Goal: Transaction & Acquisition: Purchase product/service

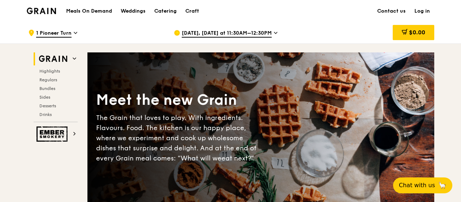
click at [224, 31] on span "[DATE], [DATE] at 11:30AM–12:30PM" at bounding box center [227, 34] width 90 height 8
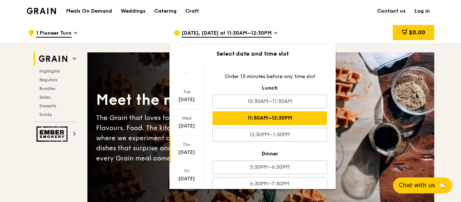
click at [262, 117] on div "11:30AM–12:30PM" at bounding box center [269, 118] width 114 height 14
click at [330, 24] on div "$0.00" at bounding box center [376, 33] width 116 height 22
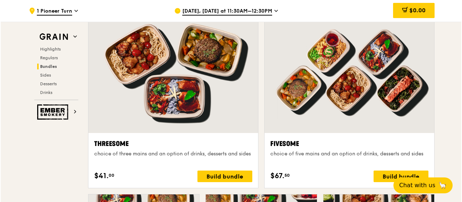
scroll to position [1300, 0]
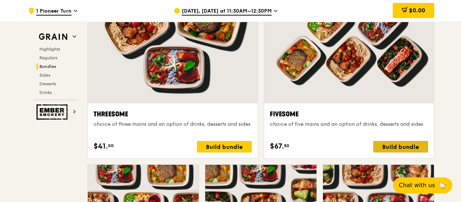
click at [396, 145] on div "Build bundle" at bounding box center [400, 147] width 55 height 12
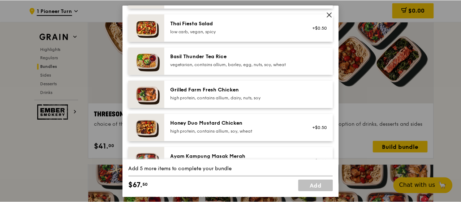
scroll to position [144, 0]
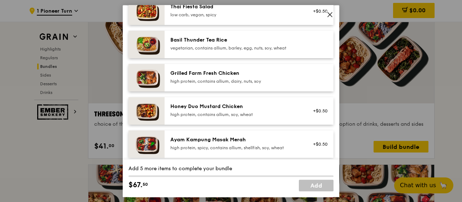
click at [261, 80] on div "high protein, contains allium, dairy, nuts, soy" at bounding box center [235, 81] width 130 height 6
click at [288, 80] on div "high protein, contains allium, dairy, nuts, soy" at bounding box center [235, 81] width 130 height 6
click at [248, 74] on div "Grilled Farm Fresh Chicken" at bounding box center [235, 73] width 130 height 7
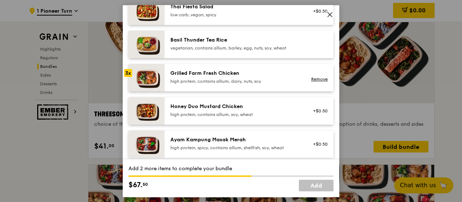
click at [153, 78] on img at bounding box center [147, 77] width 36 height 27
click at [330, 14] on icon at bounding box center [330, 14] width 4 height 4
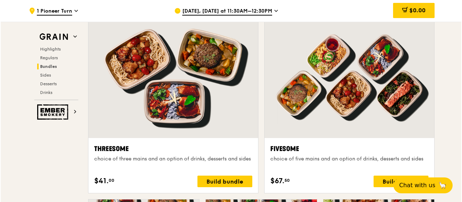
scroll to position [1263, 0]
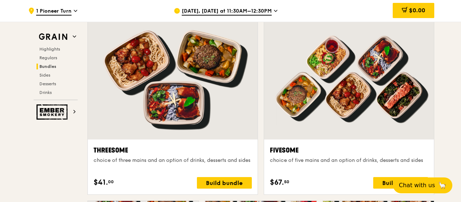
click at [336, 81] on div at bounding box center [349, 76] width 170 height 125
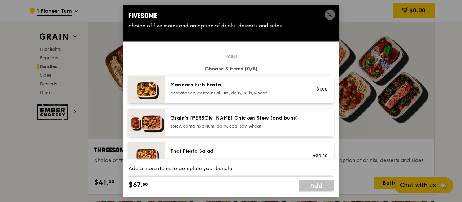
click at [328, 14] on icon at bounding box center [330, 14] width 6 height 6
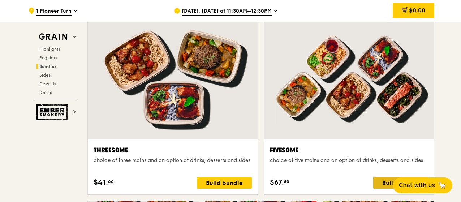
click at [386, 180] on div "Build bundle" at bounding box center [400, 183] width 55 height 12
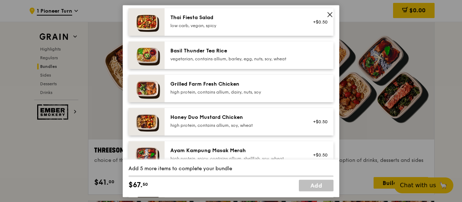
scroll to position [144, 0]
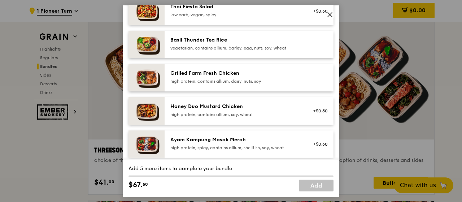
click at [232, 81] on div "high protein, contains allium, dairy, nuts, soy" at bounding box center [235, 81] width 130 height 6
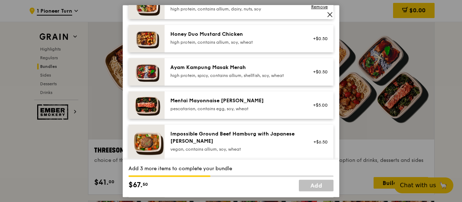
scroll to position [253, 0]
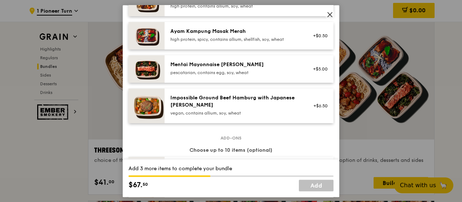
click at [236, 70] on div "pescatarian, contains egg, soy, wheat" at bounding box center [235, 73] width 130 height 6
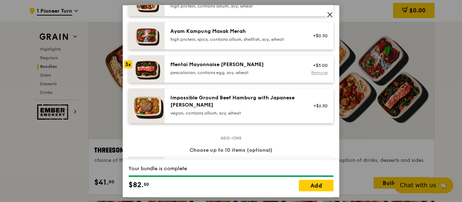
click at [311, 72] on link "Remove" at bounding box center [319, 72] width 17 height 5
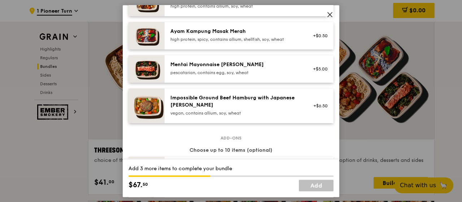
click at [235, 70] on div "pescatarian, contains egg, soy, wheat" at bounding box center [235, 73] width 130 height 6
click at [231, 33] on div "Ayam Kampung Masak Merah" at bounding box center [235, 31] width 130 height 7
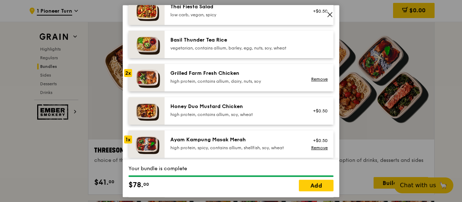
scroll to position [108, 0]
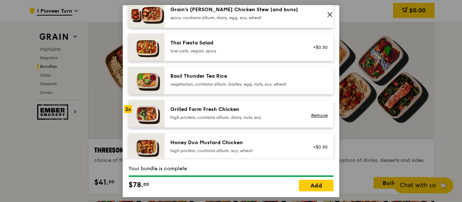
click at [330, 15] on icon at bounding box center [330, 14] width 6 height 6
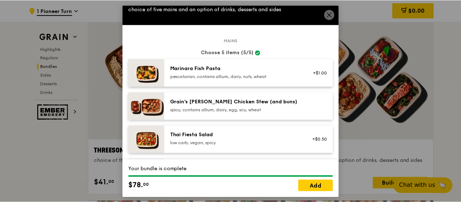
scroll to position [0, 0]
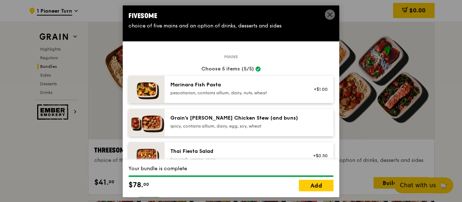
click at [327, 14] on icon at bounding box center [330, 14] width 6 height 6
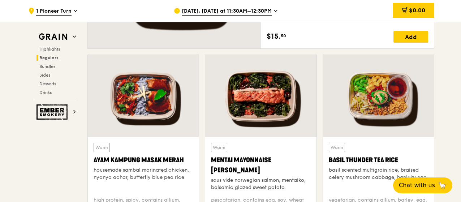
scroll to position [614, 0]
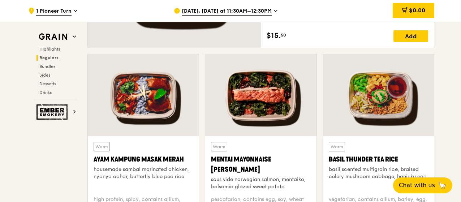
click at [134, 98] on div at bounding box center [143, 95] width 111 height 82
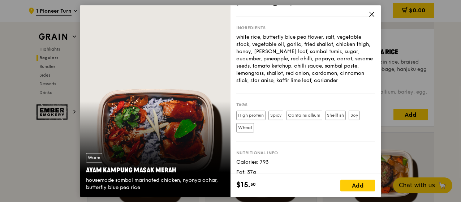
scroll to position [722, 0]
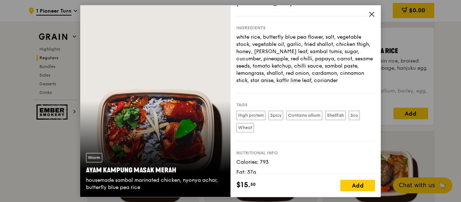
click at [371, 18] on span at bounding box center [371, 15] width 6 height 8
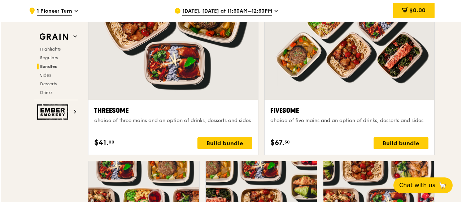
scroll to position [1336, 0]
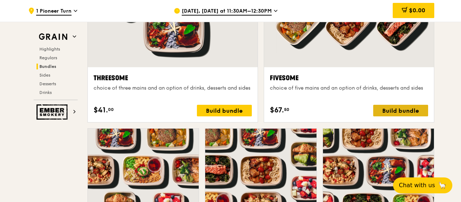
click at [391, 110] on div "Build bundle" at bounding box center [400, 111] width 55 height 12
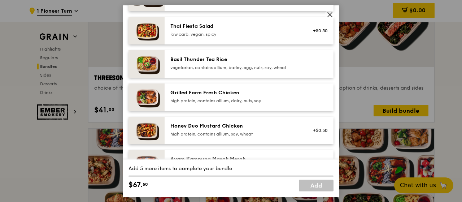
scroll to position [144, 0]
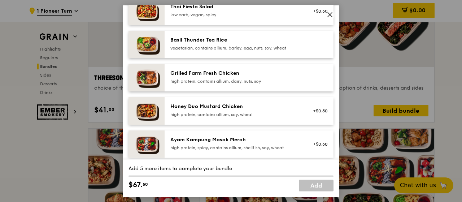
click at [222, 74] on div "Grilled Farm Fresh Chicken" at bounding box center [235, 73] width 130 height 7
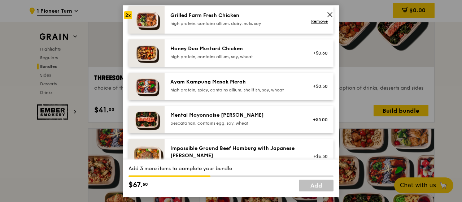
scroll to position [217, 0]
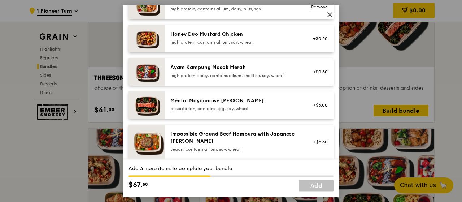
click at [231, 68] on div "Ayam Kampung Masak Merah" at bounding box center [235, 67] width 130 height 7
click at [235, 104] on div "Mentai Mayonnaise [PERSON_NAME]" at bounding box center [235, 100] width 130 height 7
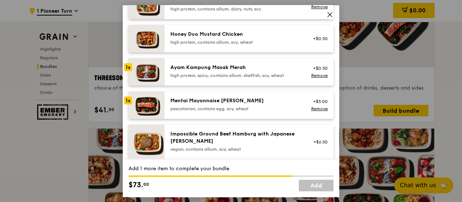
click at [235, 104] on div "Mentai Mayonnaise [PERSON_NAME]" at bounding box center [235, 100] width 130 height 7
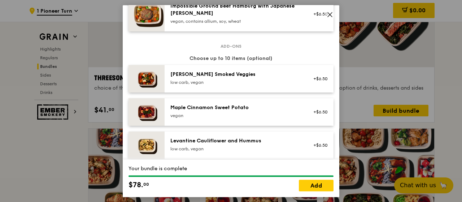
scroll to position [361, 0]
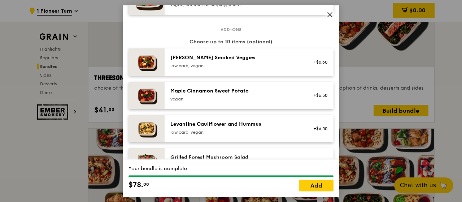
click at [235, 61] on div "[PERSON_NAME] Smoked Veggies low carb, vegan" at bounding box center [235, 61] width 130 height 14
click at [217, 124] on div "Levantine Cauliflower and Hummus" at bounding box center [235, 124] width 130 height 7
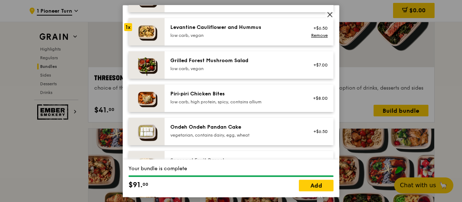
scroll to position [469, 0]
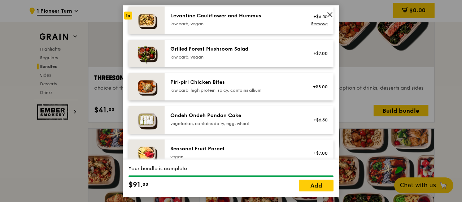
click at [213, 122] on div "vegetarian, contains dairy, egg, wheat" at bounding box center [235, 124] width 130 height 6
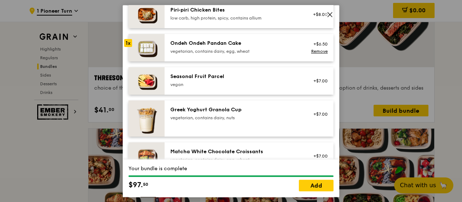
scroll to position [505, 0]
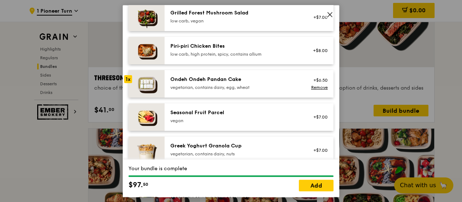
click at [211, 117] on div "Seasonal Fruit Parcel [GEOGRAPHIC_DATA]" at bounding box center [235, 116] width 130 height 14
click at [211, 118] on div "vegan" at bounding box center [235, 121] width 130 height 6
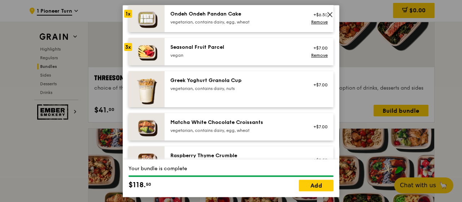
scroll to position [578, 0]
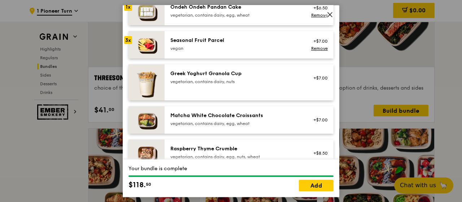
click at [214, 80] on div "vegetarian, contains dairy, nuts" at bounding box center [235, 82] width 130 height 6
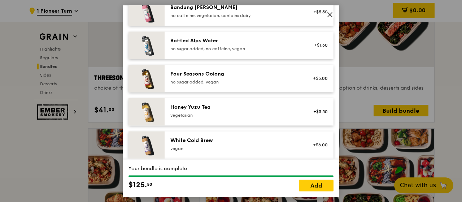
scroll to position [830, 0]
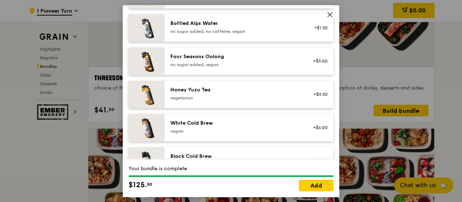
click at [245, 57] on div "Four Seasons Oolong" at bounding box center [235, 56] width 130 height 7
click at [227, 89] on div "Honey Yuzu Tea" at bounding box center [235, 89] width 130 height 7
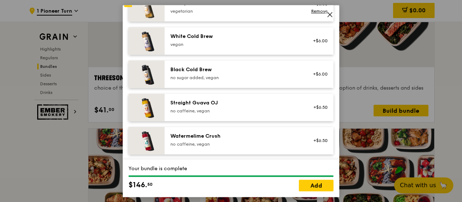
scroll to position [917, 0]
click at [232, 139] on div "Watermelime Crush" at bounding box center [235, 135] width 130 height 7
click at [232, 139] on div "Watermelime Crush no caffeine, vegan" at bounding box center [235, 139] width 130 height 14
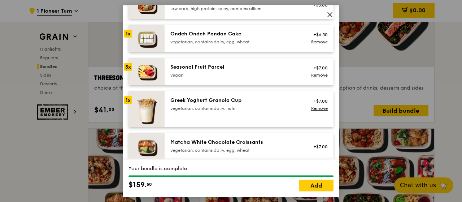
scroll to position [541, 0]
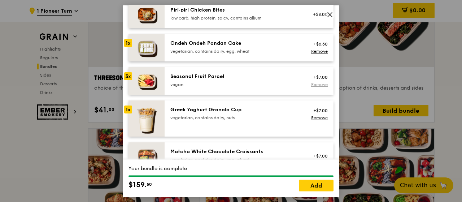
click at [319, 84] on link "Remove" at bounding box center [319, 84] width 17 height 5
click at [227, 83] on div "vegan" at bounding box center [235, 85] width 130 height 6
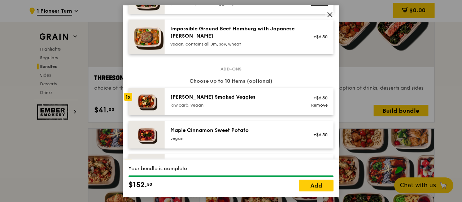
scroll to position [361, 0]
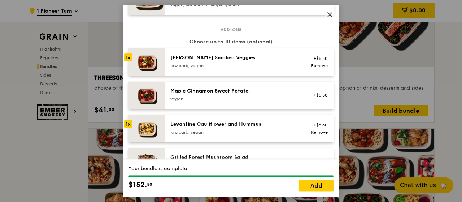
click at [227, 93] on div "Maple Cinnamon Sweet Potato" at bounding box center [235, 90] width 130 height 7
click at [225, 92] on div "Maple Cinnamon Sweet Potato" at bounding box center [235, 90] width 130 height 7
click at [309, 99] on div "Remove" at bounding box center [318, 99] width 19 height 6
click at [314, 99] on link "Remove" at bounding box center [319, 98] width 17 height 5
click at [219, 96] on div "vegan" at bounding box center [235, 99] width 130 height 6
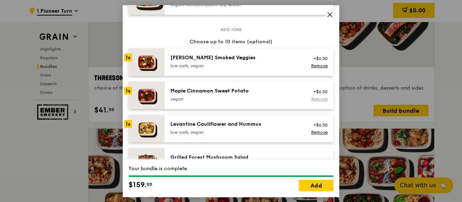
click at [315, 99] on link "Remove" at bounding box center [319, 98] width 17 height 5
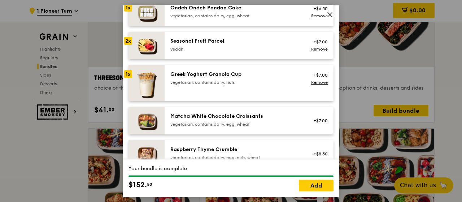
scroll to position [578, 0]
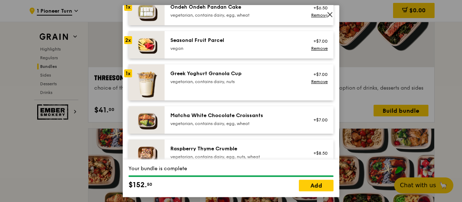
click at [208, 40] on div "Seasonal Fruit Parcel" at bounding box center [235, 40] width 130 height 7
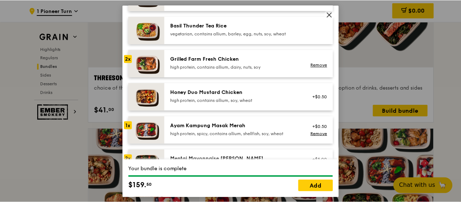
scroll to position [0, 0]
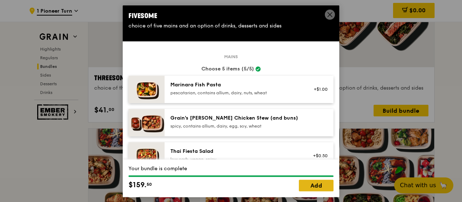
click at [314, 187] on link "Add" at bounding box center [316, 185] width 35 height 12
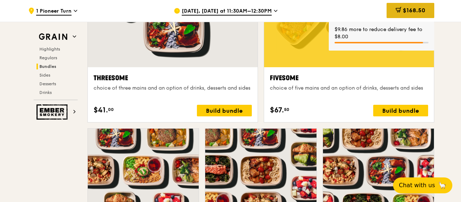
click at [412, 12] on span "$168.50" at bounding box center [413, 10] width 22 height 7
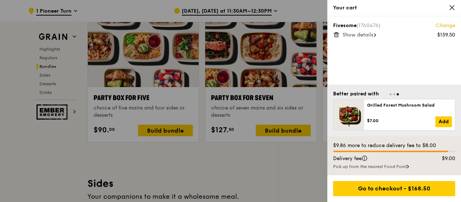
scroll to position [1444, 0]
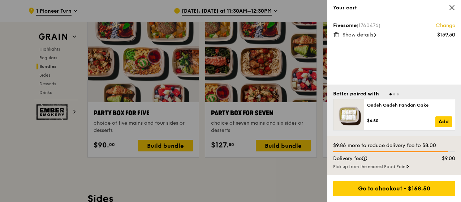
click at [409, 166] on icon at bounding box center [407, 167] width 2 height 4
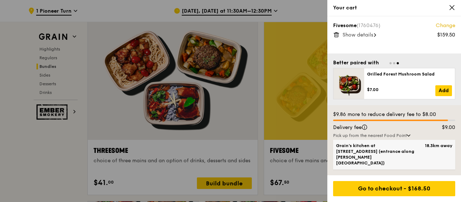
scroll to position [1263, 0]
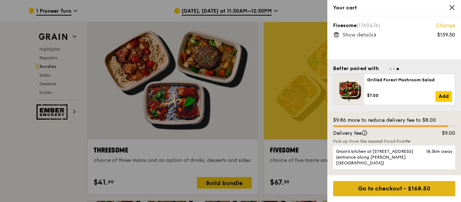
click at [391, 188] on div "Go to checkout - $168.50" at bounding box center [394, 188] width 122 height 15
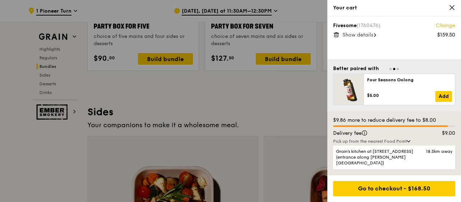
scroll to position [1480, 0]
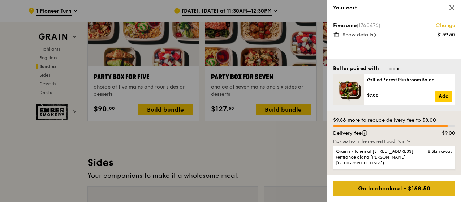
click at [359, 188] on div "Go to checkout - $168.50" at bounding box center [394, 188] width 122 height 15
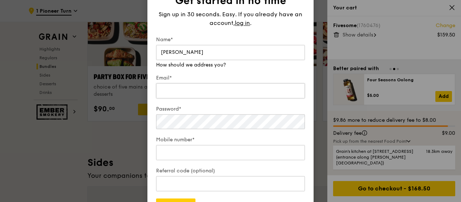
type input "[PERSON_NAME]"
click at [185, 93] on div "Email*" at bounding box center [230, 86] width 149 height 25
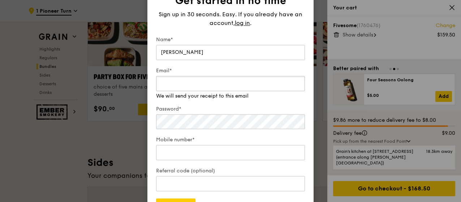
scroll to position [1516, 0]
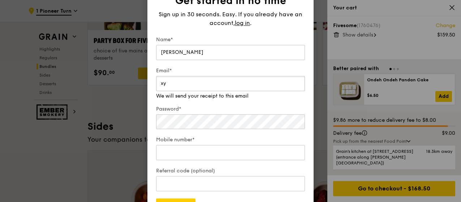
type input "x"
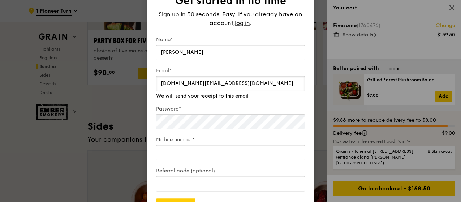
type input "[DOMAIN_NAME][EMAIL_ADDRESS][DOMAIN_NAME]"
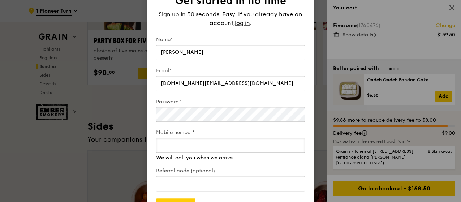
click at [194, 151] on input "Mobile number*" at bounding box center [230, 145] width 149 height 15
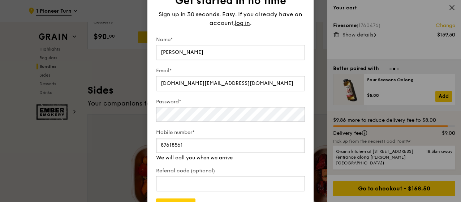
scroll to position [1588, 0]
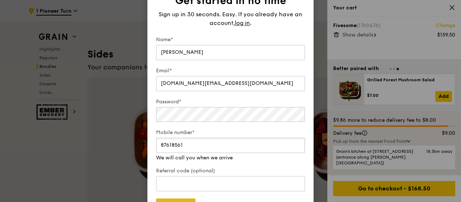
type input "87618561"
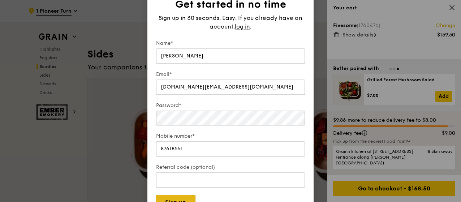
click at [183, 198] on button "Sign up" at bounding box center [175, 202] width 39 height 15
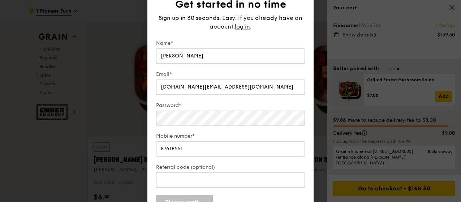
scroll to position [1660, 0]
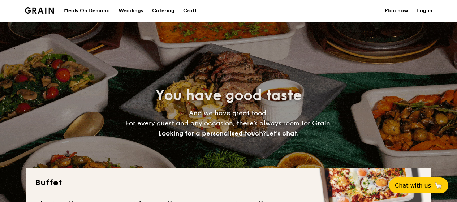
select select
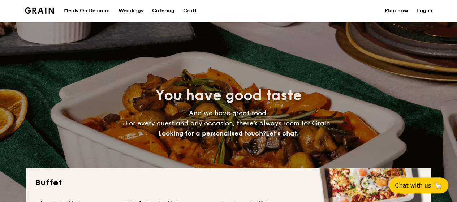
click at [103, 9] on div "Meals On Demand" at bounding box center [87, 11] width 46 height 22
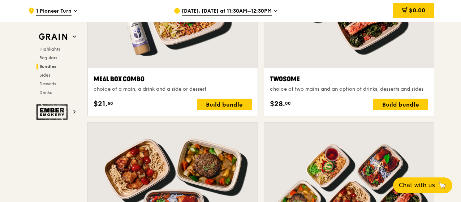
scroll to position [1300, 0]
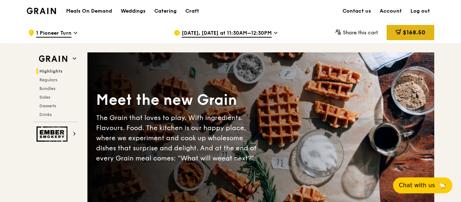
click at [414, 28] on div "$168.50" at bounding box center [410, 32] width 48 height 15
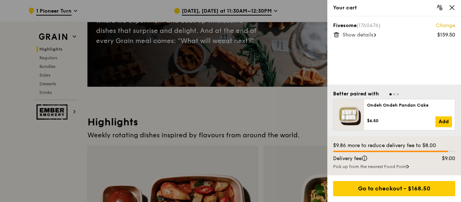
scroll to position [217, 0]
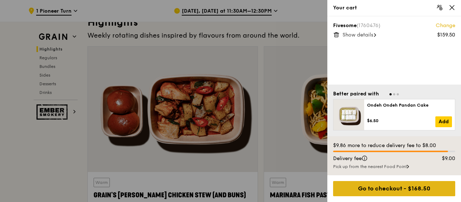
click at [388, 188] on div "Go to checkout - $168.50" at bounding box center [394, 188] width 122 height 15
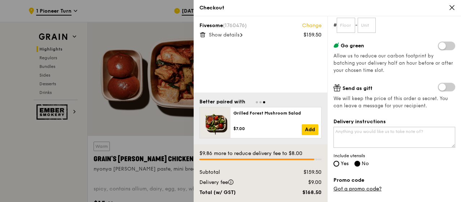
scroll to position [144, 0]
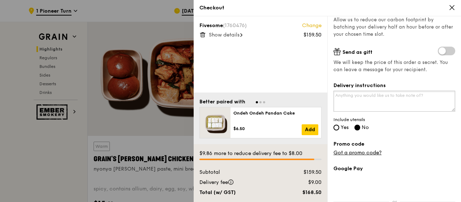
click at [412, 95] on textarea "Delivery instructions" at bounding box center [394, 101] width 122 height 21
click at [335, 127] on input "Yes" at bounding box center [336, 128] width 6 height 6
radio input "true"
radio input "false"
click at [337, 128] on input "Yes" at bounding box center [336, 128] width 6 height 6
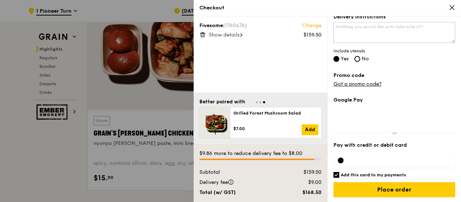
scroll to position [289, 0]
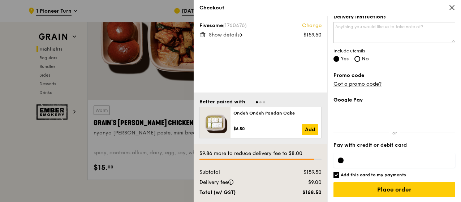
click at [337, 173] on input "Add this card to my payments" at bounding box center [336, 175] width 6 height 6
checkbox input "false"
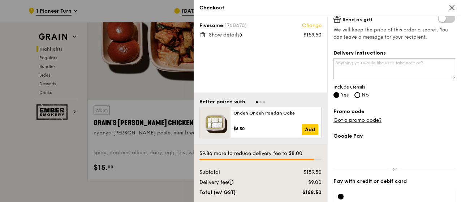
click at [398, 66] on textarea "Delivery instructions" at bounding box center [394, 68] width 122 height 21
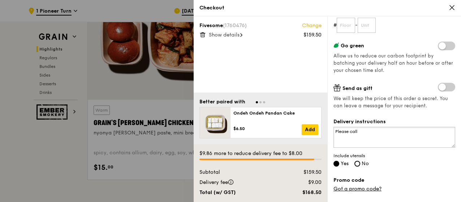
scroll to position [144, 0]
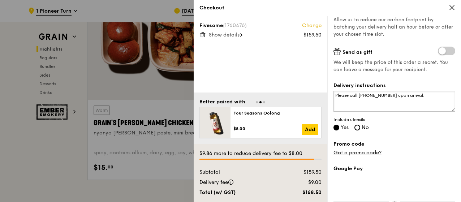
click at [378, 94] on textarea "Please call 87618561 upon arrival." at bounding box center [394, 101] width 122 height 21
click at [402, 96] on textarea "Please call upon arrival." at bounding box center [394, 101] width 122 height 21
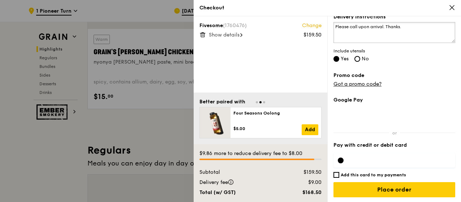
scroll to position [361, 0]
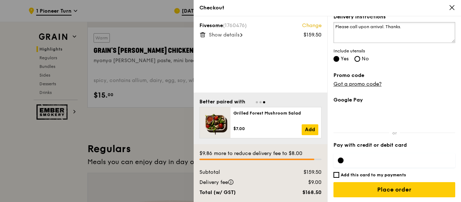
type textarea "Please call upon arrival. Thanks."
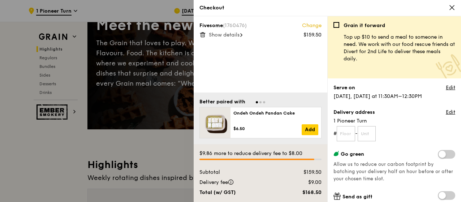
scroll to position [36, 0]
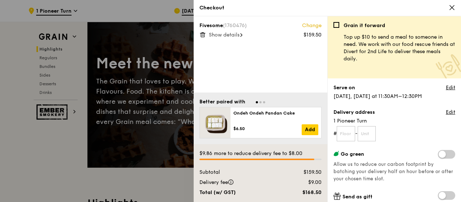
click at [238, 33] on span "Show details" at bounding box center [224, 35] width 31 height 6
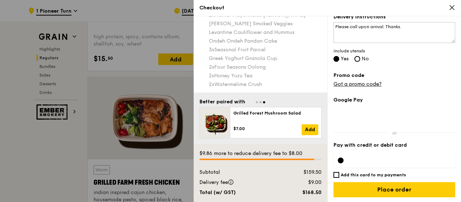
scroll to position [794, 0]
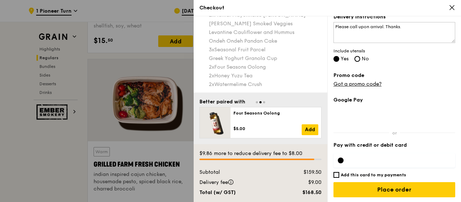
click at [371, 156] on div at bounding box center [394, 160] width 122 height 14
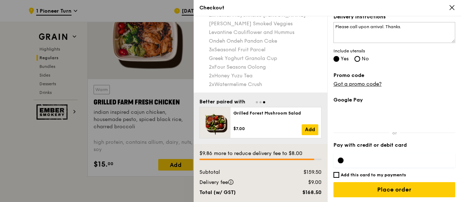
scroll to position [902, 0]
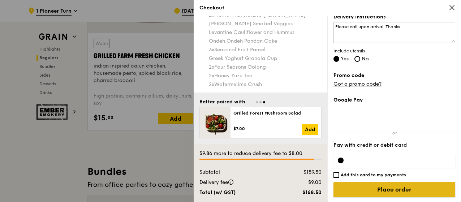
click at [382, 191] on input "Place order" at bounding box center [394, 189] width 122 height 15
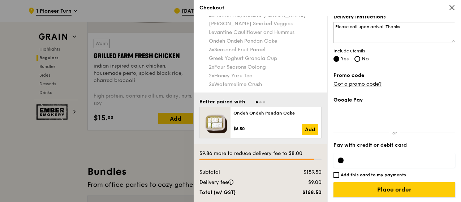
scroll to position [1011, 0]
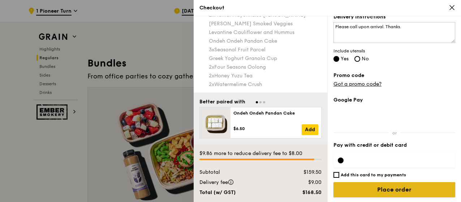
click at [379, 187] on input "Place order" at bounding box center [394, 189] width 122 height 15
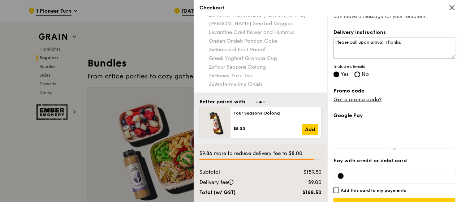
scroll to position [213, 0]
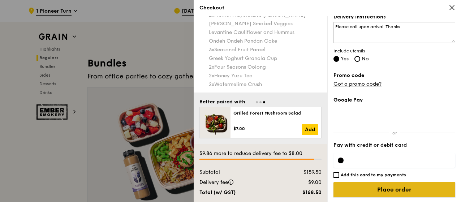
click at [355, 188] on input "Place order" at bounding box center [394, 189] width 122 height 15
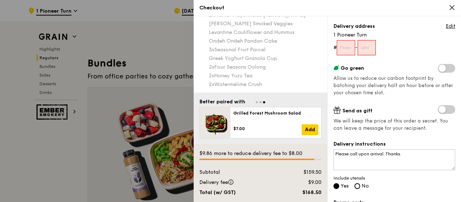
scroll to position [71, 0]
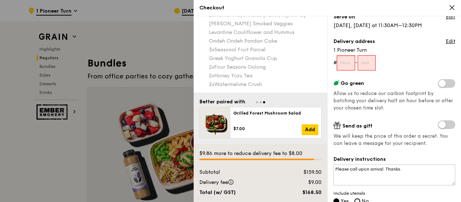
click at [354, 65] on input "text" at bounding box center [345, 62] width 18 height 15
click at [369, 63] on input "text" at bounding box center [366, 62] width 18 height 15
click at [349, 64] on input "01" at bounding box center [345, 62] width 18 height 15
type input "0"
type input "-"
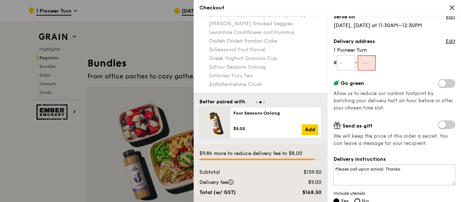
click at [371, 62] on input "text" at bounding box center [366, 62] width 18 height 15
type input "1"
type input "-"
click at [360, 166] on textarea "Please call upon arrival. Thanks." at bounding box center [394, 174] width 122 height 21
click at [346, 167] on textarea "Please call upon arrival. Thanks." at bounding box center [394, 174] width 122 height 21
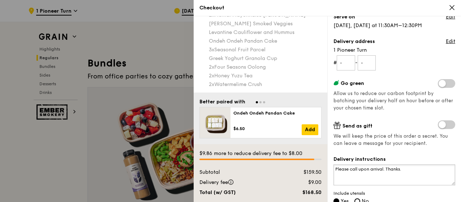
click at [348, 170] on textarea "Please call upon arrival. Thanks." at bounding box center [394, 174] width 122 height 21
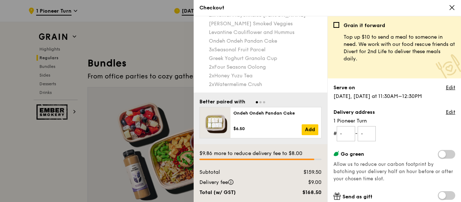
scroll to position [213, 0]
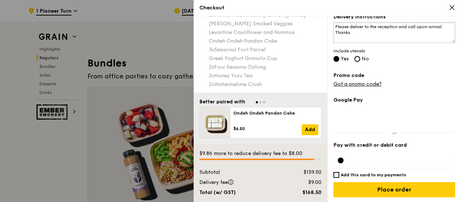
type textarea "Please deliver to the reception and call upon arrival. Thanks."
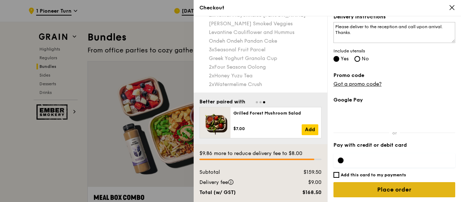
scroll to position [1047, 0]
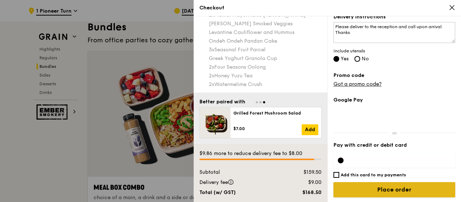
click at [395, 190] on input "Place order" at bounding box center [394, 189] width 122 height 15
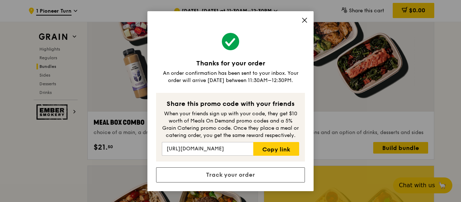
scroll to position [1119, 0]
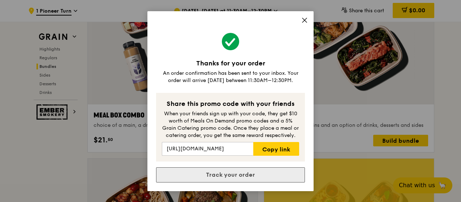
click at [246, 174] on link "Track your order" at bounding box center [230, 174] width 149 height 15
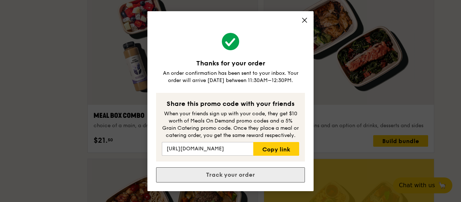
scroll to position [0, 0]
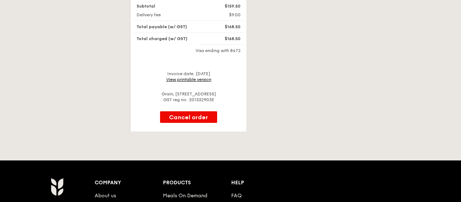
scroll to position [217, 0]
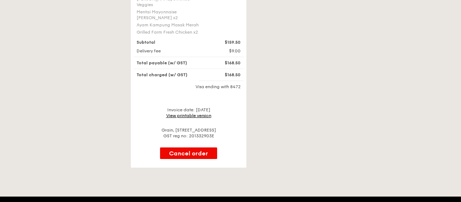
click at [195, 113] on link "View printable version" at bounding box center [188, 115] width 45 height 5
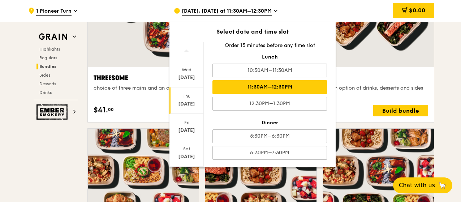
scroll to position [1300, 0]
